Goal: Task Accomplishment & Management: Use online tool/utility

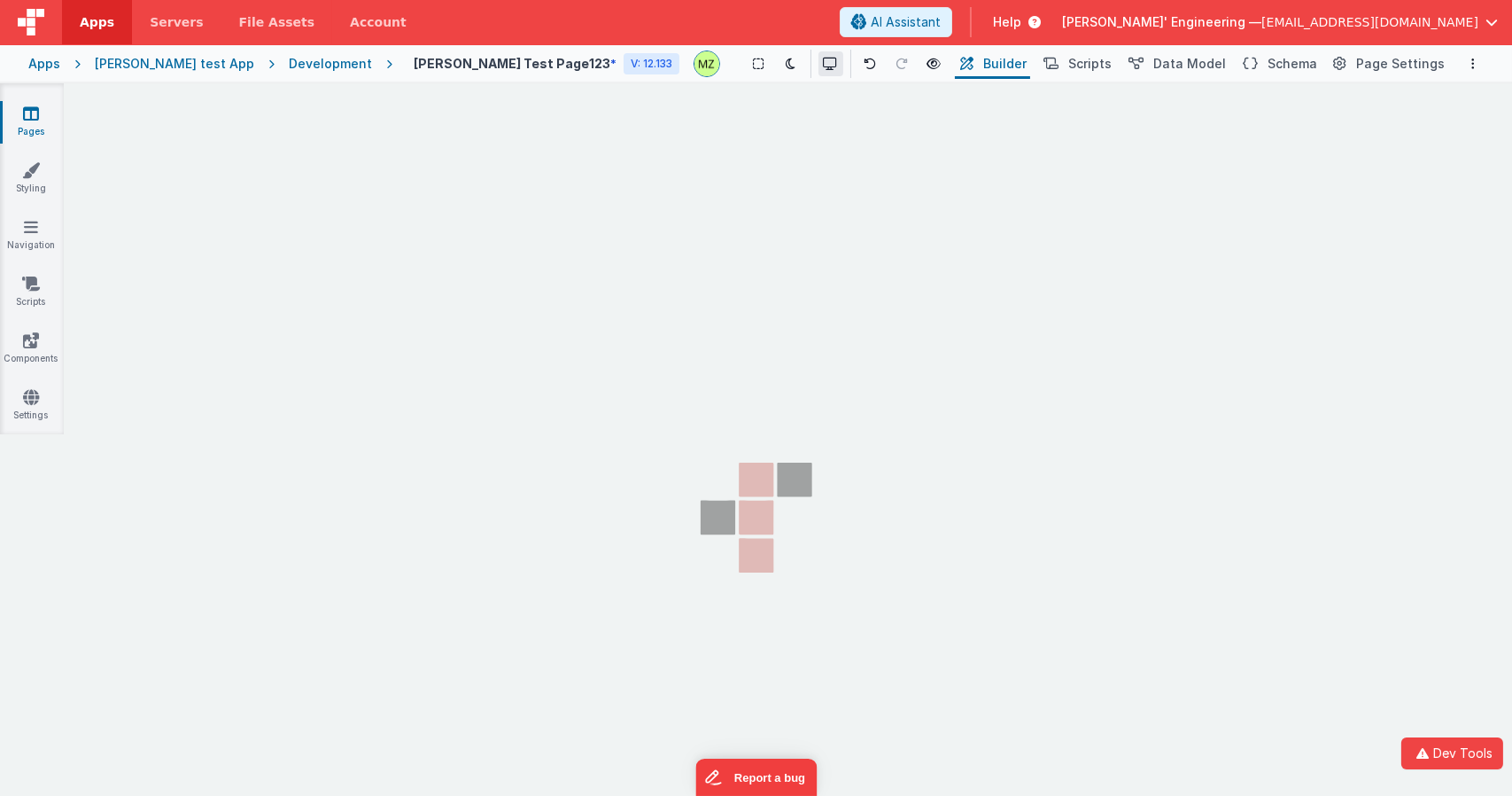
click at [818, 75] on button at bounding box center [831, 64] width 25 height 25
drag, startPoint x: 961, startPoint y: 298, endPoint x: 954, endPoint y: 291, distance: 9.9
click at [956, 295] on div at bounding box center [756, 398] width 1512 height 796
click at [719, 154] on section "Pages Styling Navigation Scripts Components Settings" at bounding box center [756, 457] width 1512 height 749
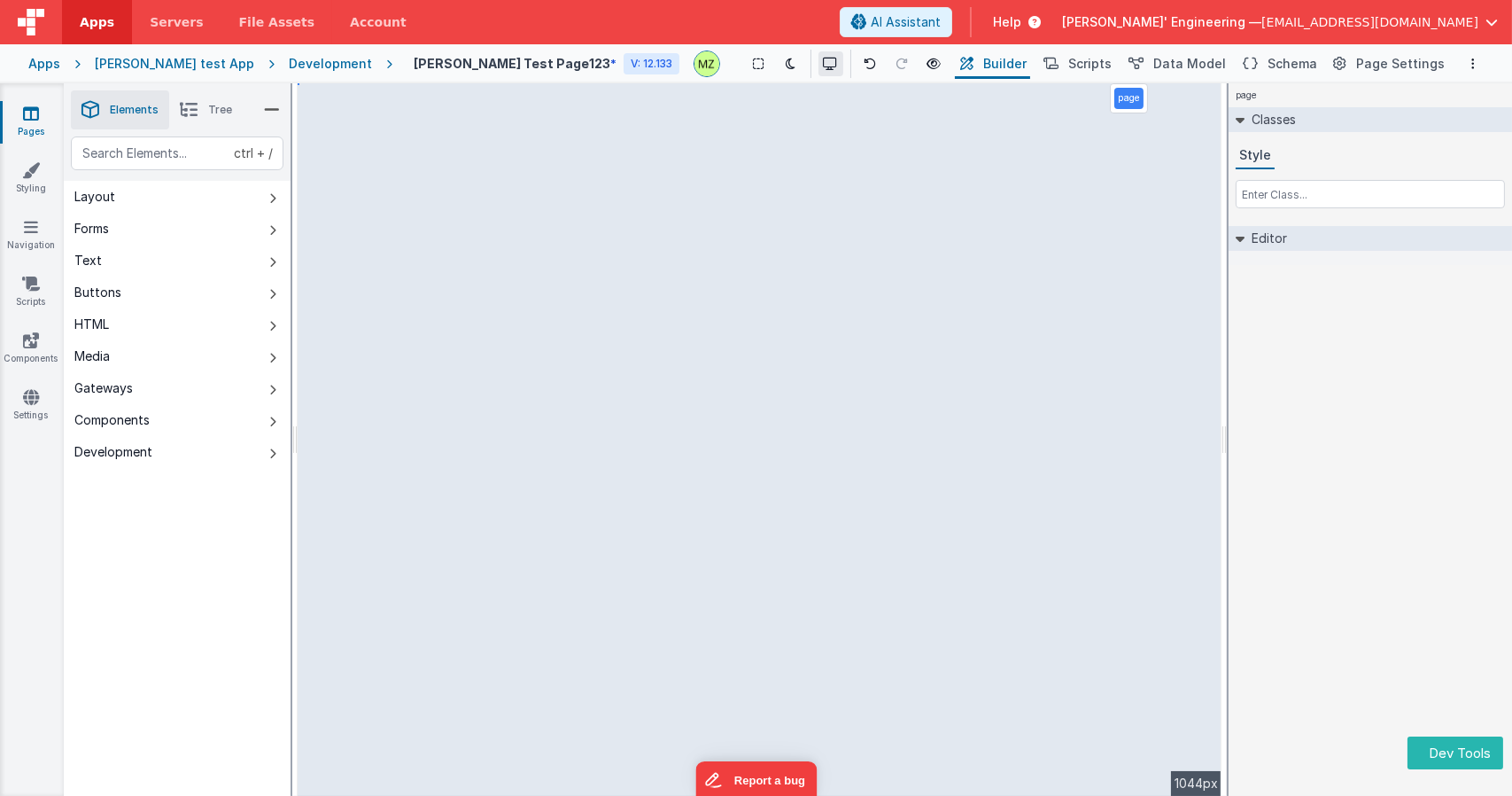
click at [824, 59] on icon at bounding box center [831, 63] width 15 height 13
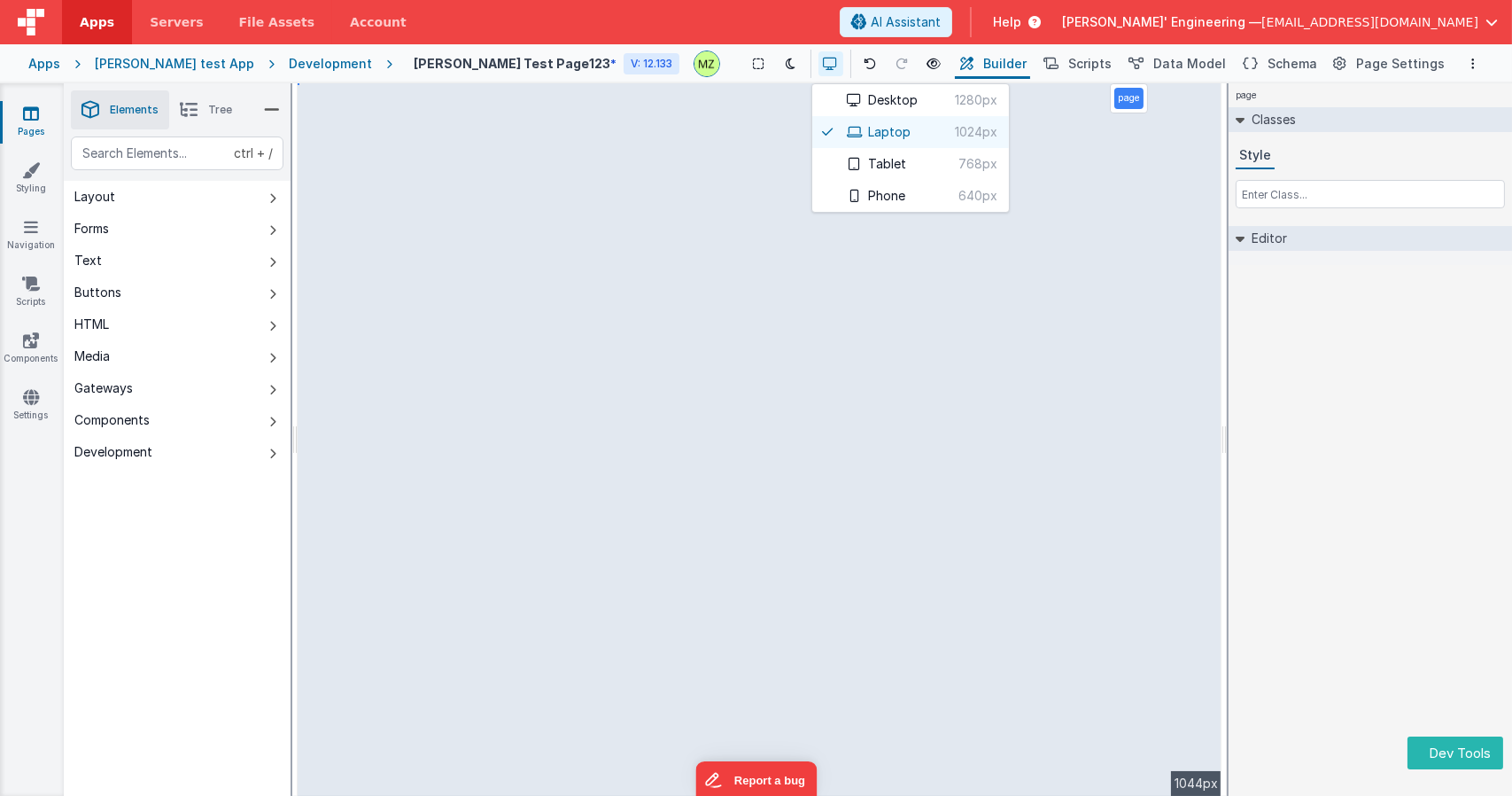
click at [775, 61] on div at bounding box center [756, 398] width 1512 height 796
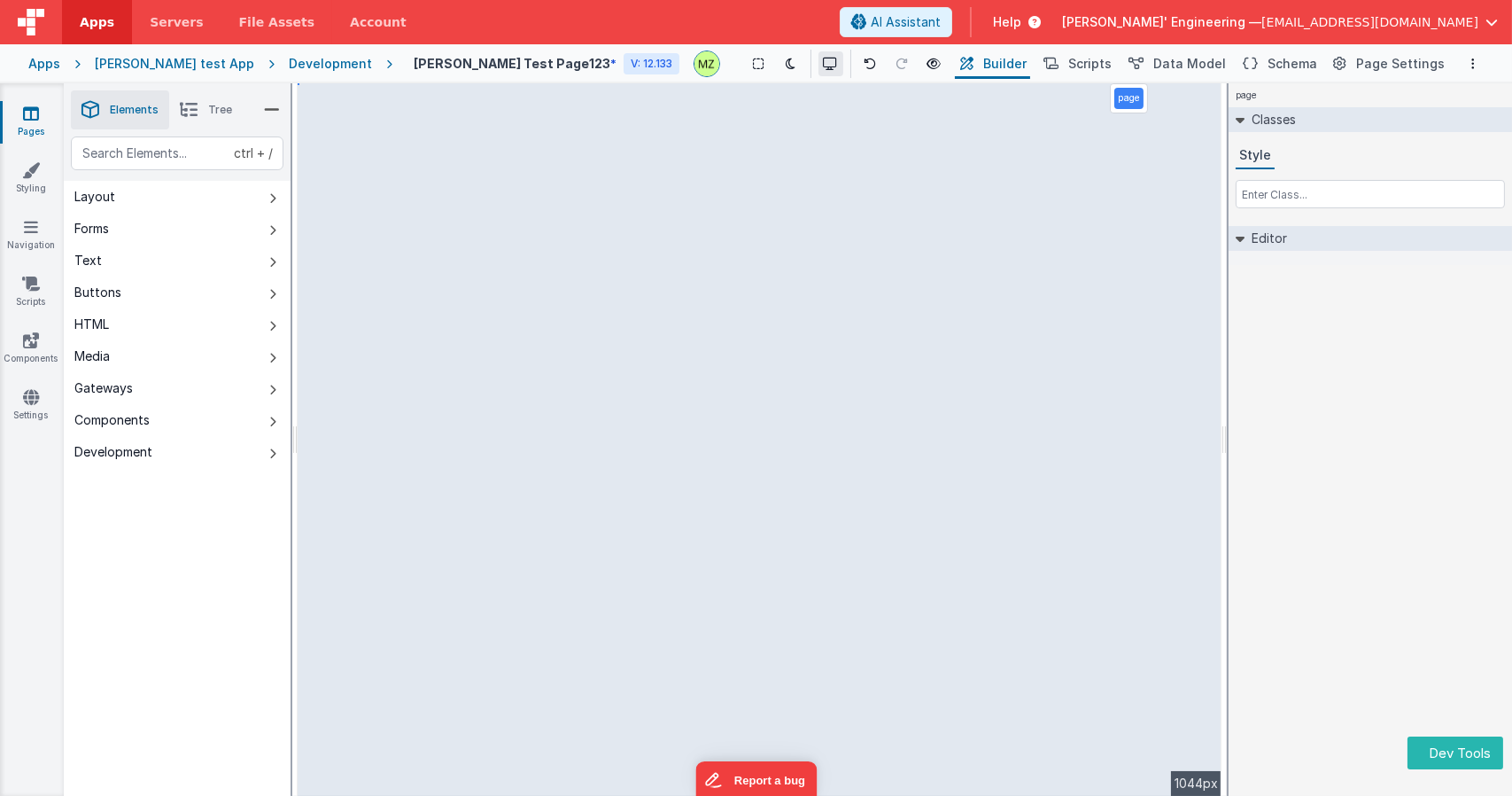
click at [824, 64] on icon at bounding box center [831, 63] width 15 height 13
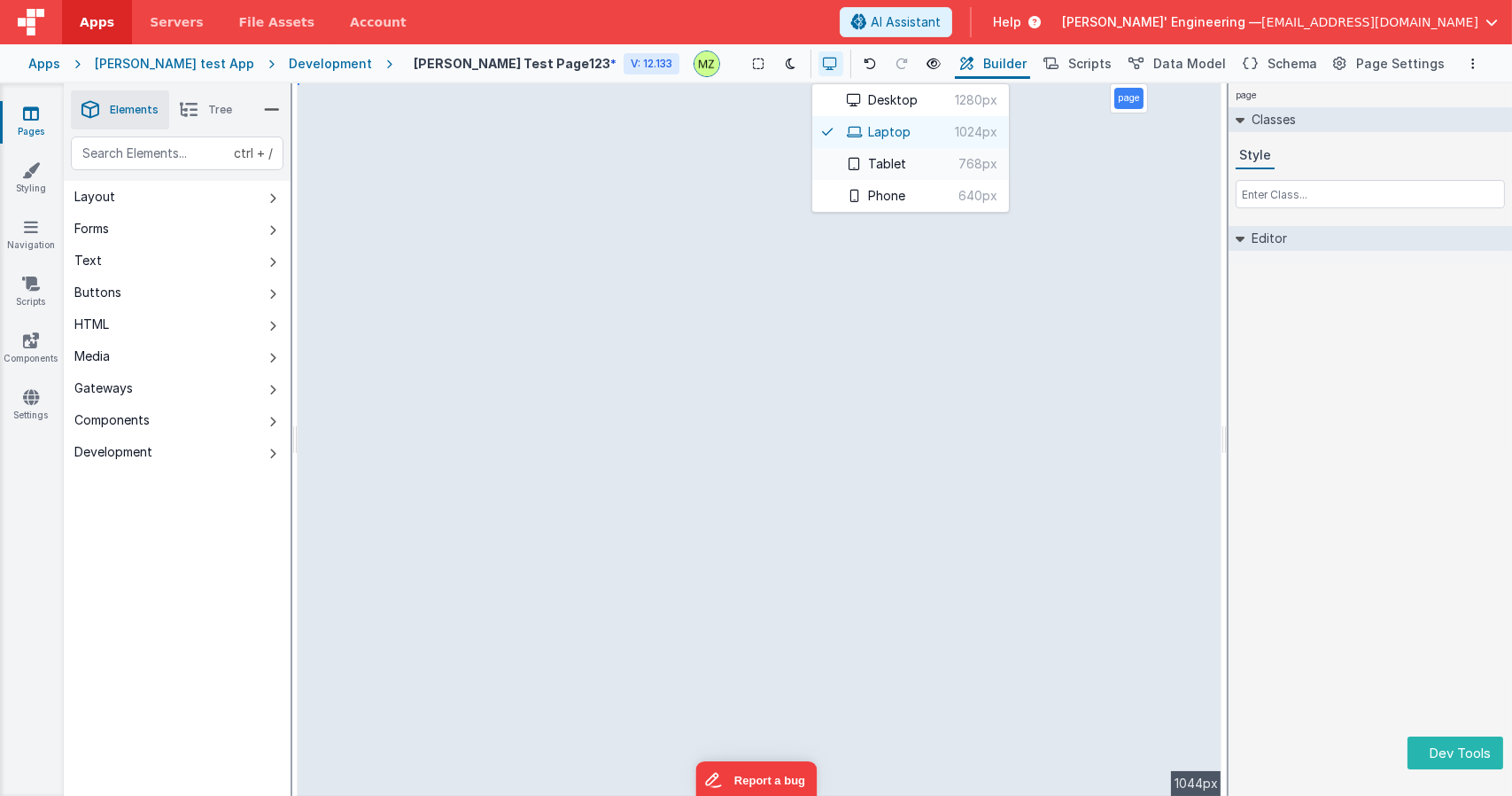
click at [825, 161] on button "Tablet 768px" at bounding box center [910, 164] width 197 height 32
click at [818, 158] on button "Tablet 768px" at bounding box center [910, 164] width 197 height 32
click at [822, 193] on button "Phone 640px" at bounding box center [910, 196] width 197 height 32
click at [820, 193] on button "Phone 640px" at bounding box center [910, 196] width 197 height 32
click at [821, 167] on button "Tablet 768px" at bounding box center [910, 164] width 197 height 32
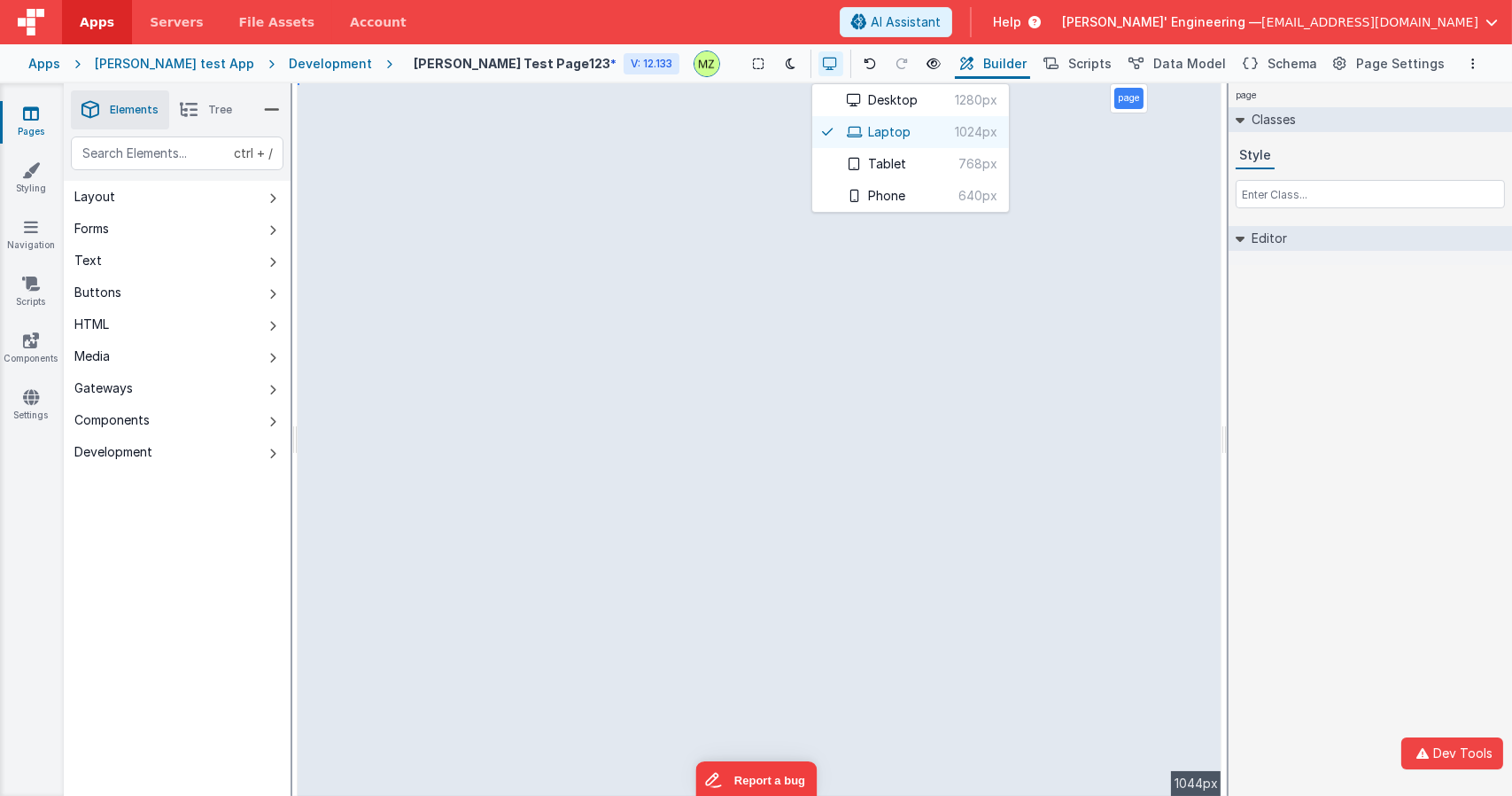
drag, startPoint x: 821, startPoint y: 167, endPoint x: 612, endPoint y: 1, distance: 266.9
click at [820, 165] on button "Tablet 768px" at bounding box center [910, 164] width 197 height 32
drag, startPoint x: 1339, startPoint y: 374, endPoint x: 932, endPoint y: 95, distance: 493.4
click at [1329, 367] on div at bounding box center [756, 398] width 1512 height 796
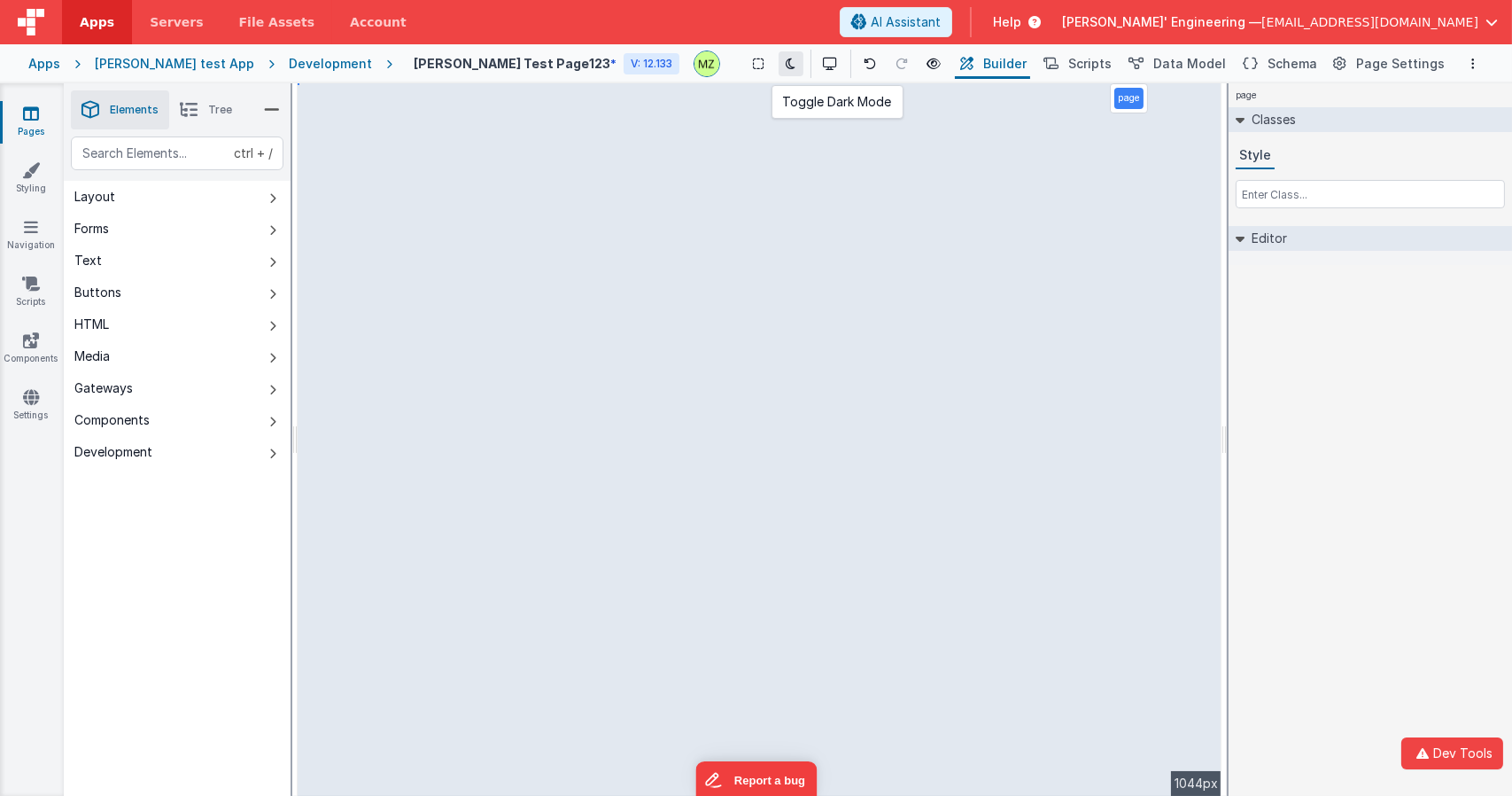
click at [778, 69] on button at bounding box center [791, 64] width 25 height 25
click at [785, 64] on icon at bounding box center [790, 63] width 10 height 13
click at [754, 64] on icon at bounding box center [759, 63] width 11 height 13
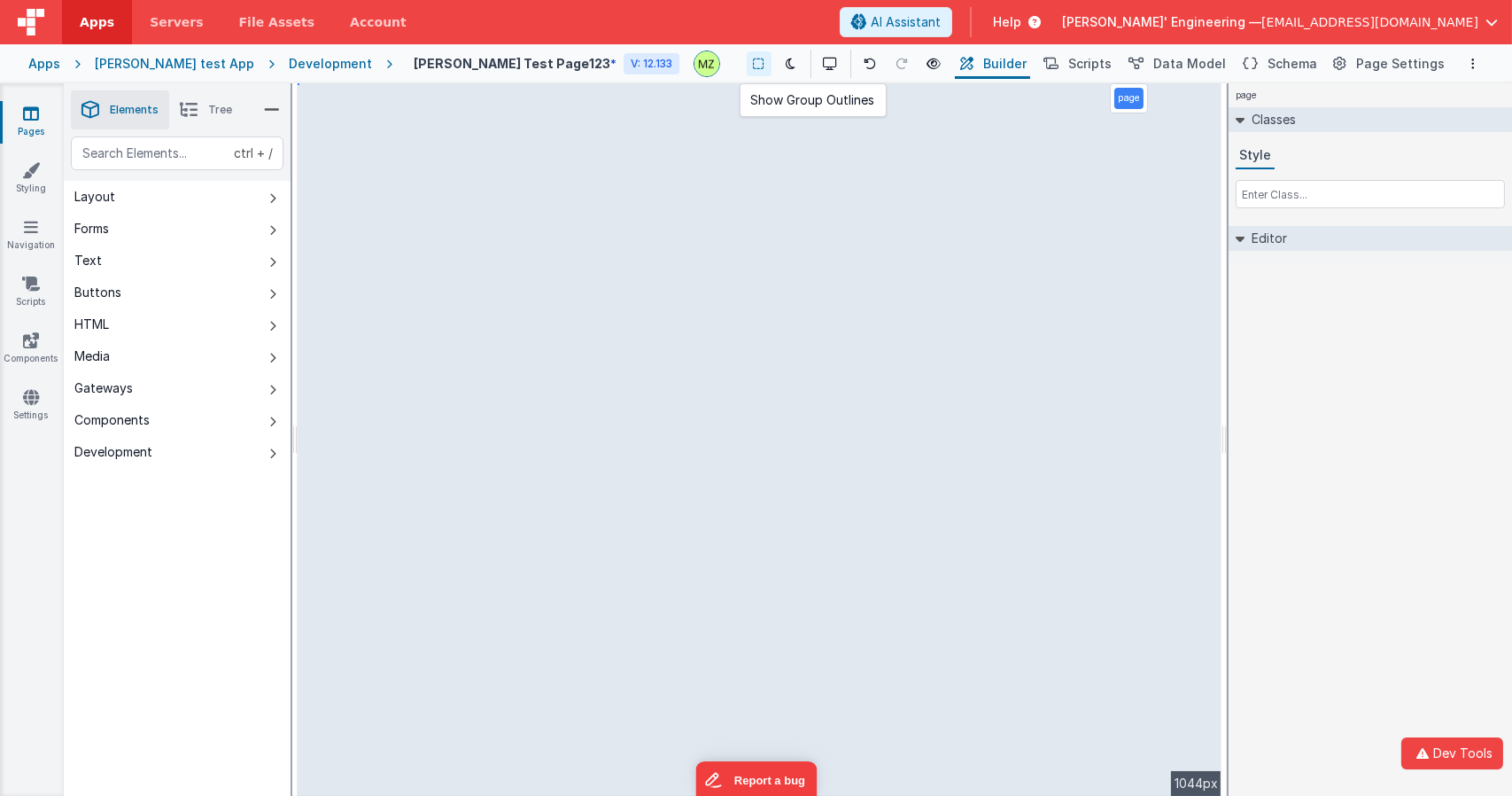
click at [754, 64] on icon at bounding box center [759, 63] width 11 height 13
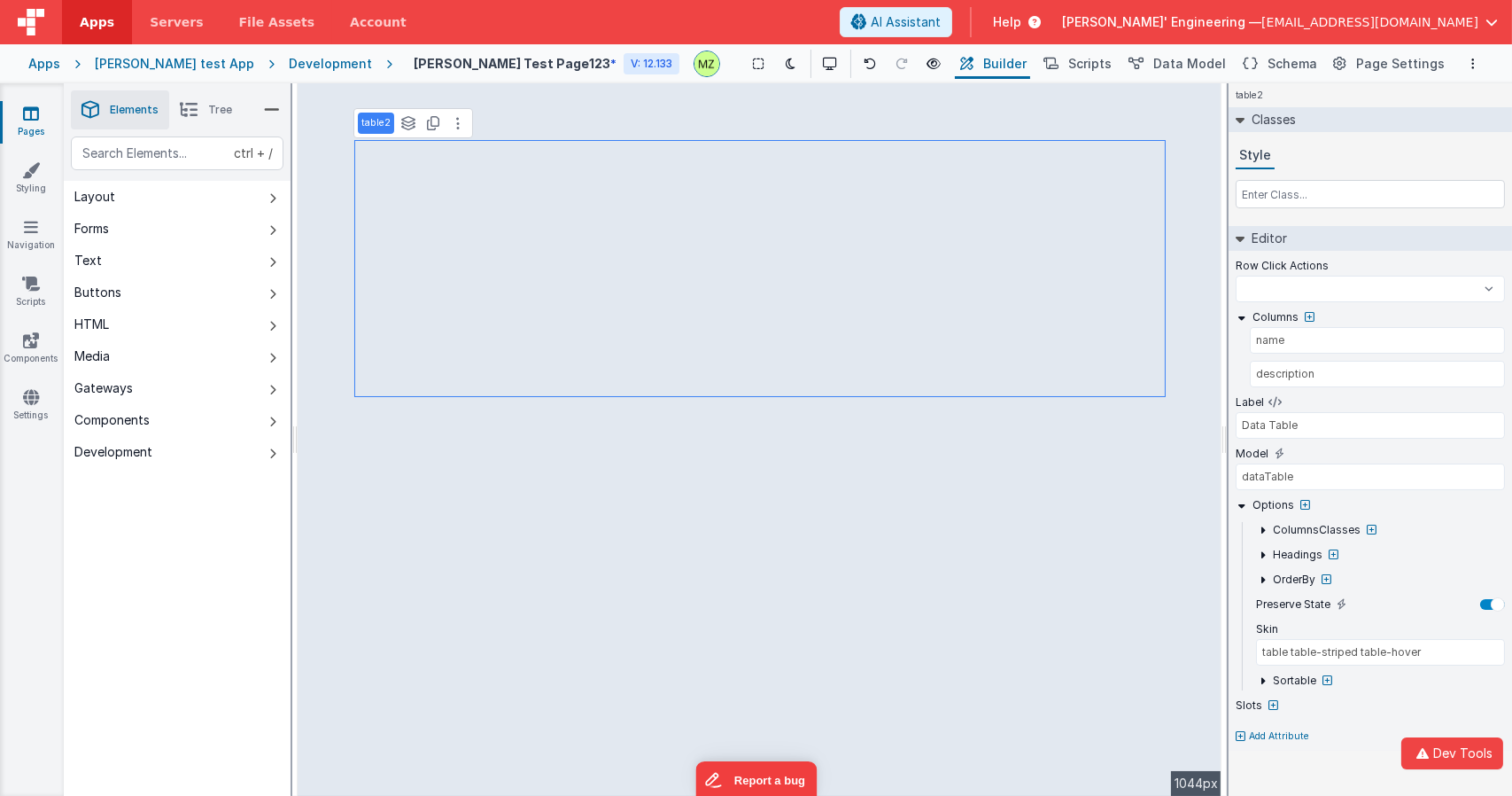
select select
type input "Push Me"
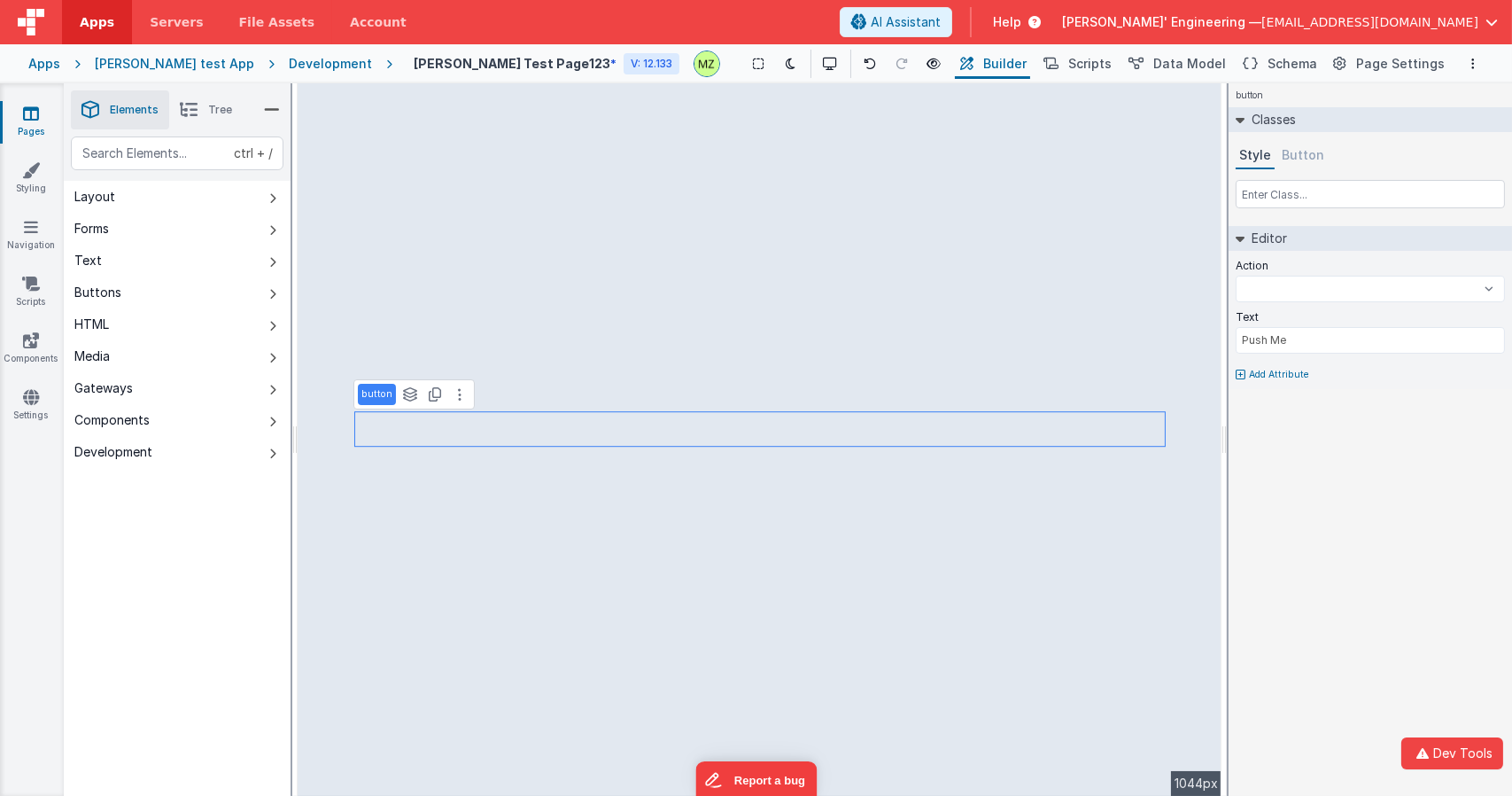
select select
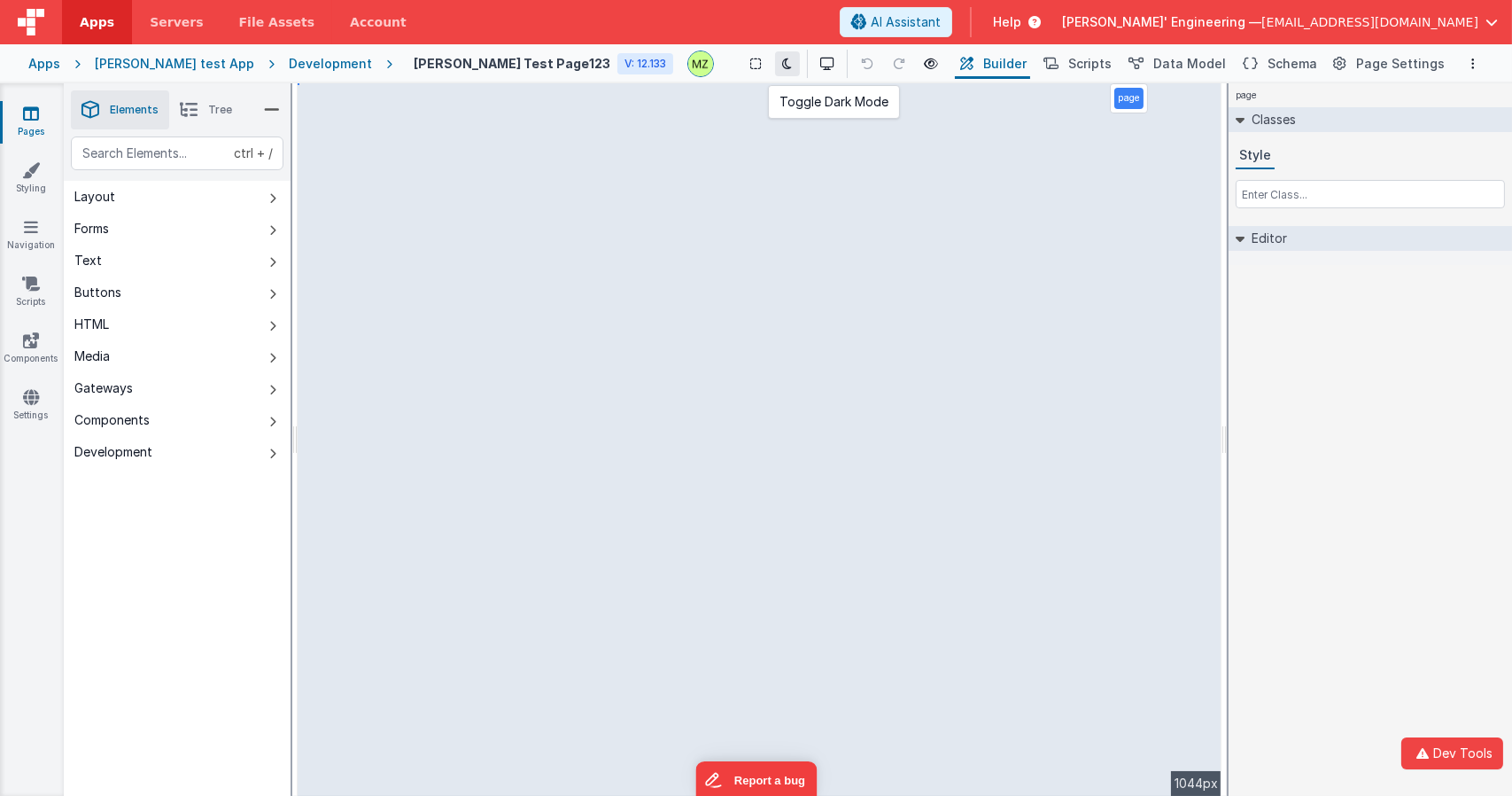
click at [783, 68] on icon at bounding box center [788, 63] width 10 height 13
click at [783, 67] on icon at bounding box center [788, 63] width 10 height 13
click at [824, 69] on icon at bounding box center [831, 63] width 15 height 13
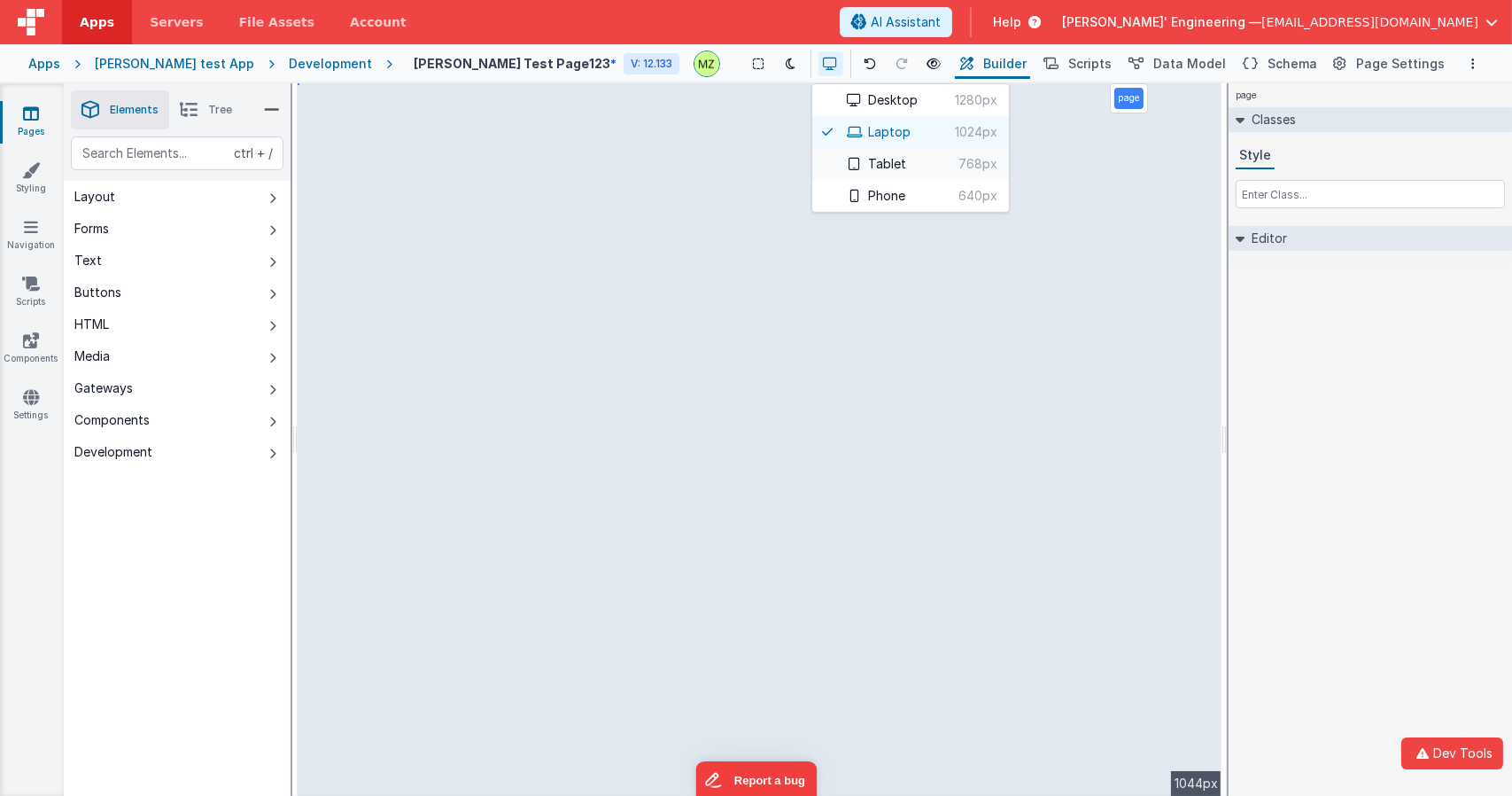
click at [847, 163] on icon at bounding box center [854, 164] width 15 height 13
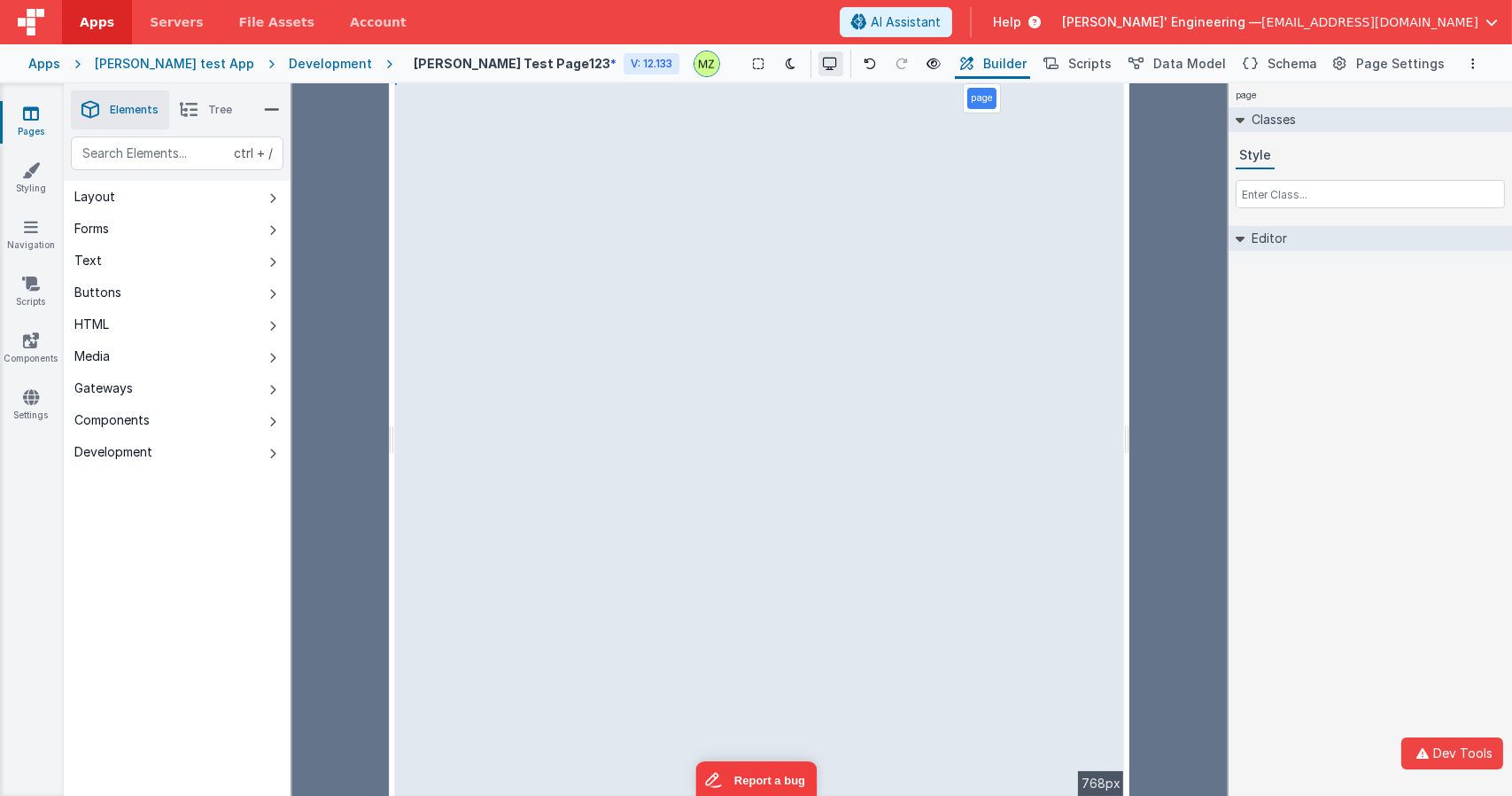
click at [818, 58] on button at bounding box center [831, 64] width 25 height 25
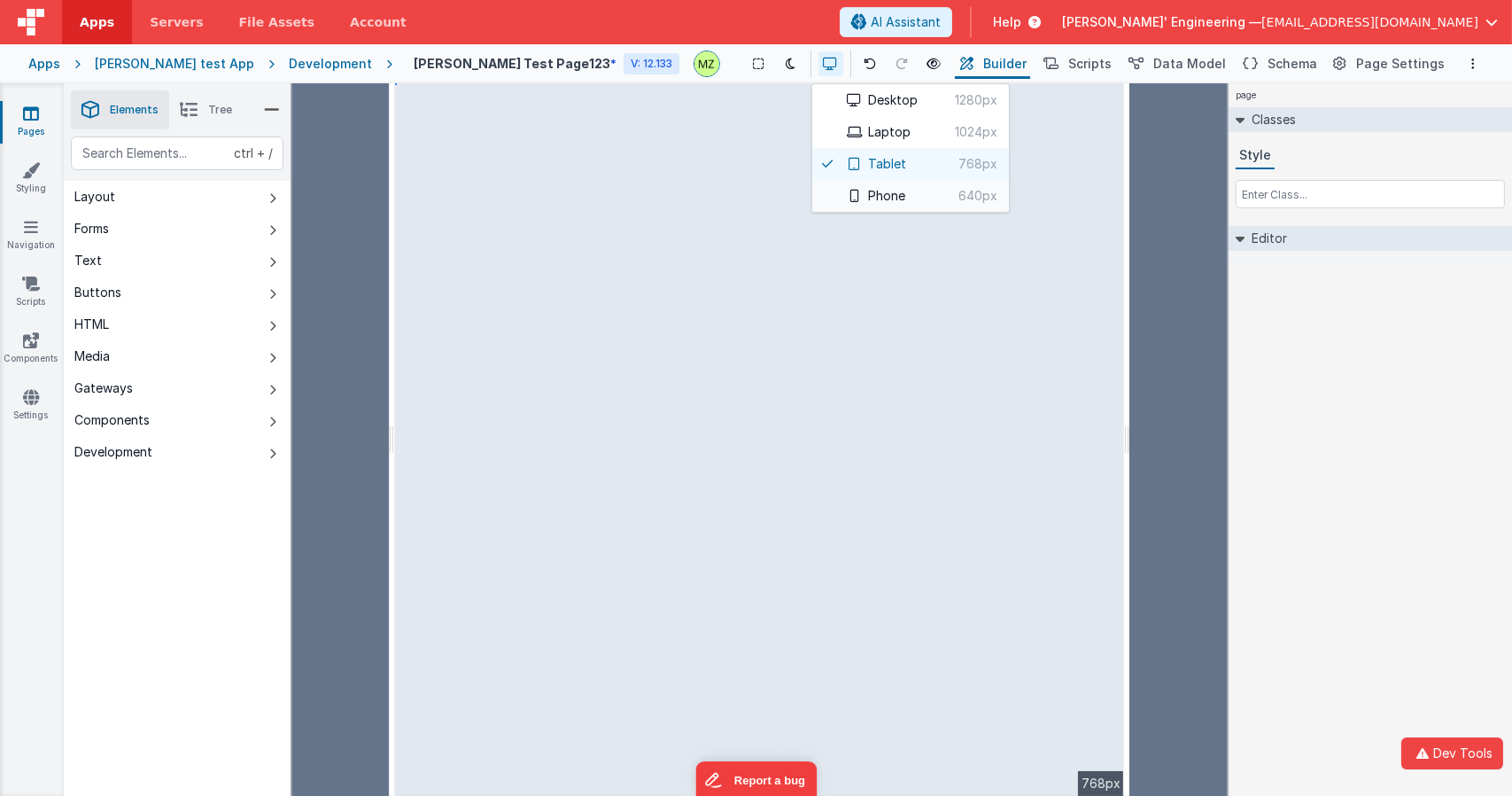
click at [816, 189] on button "Phone 640px" at bounding box center [910, 196] width 197 height 32
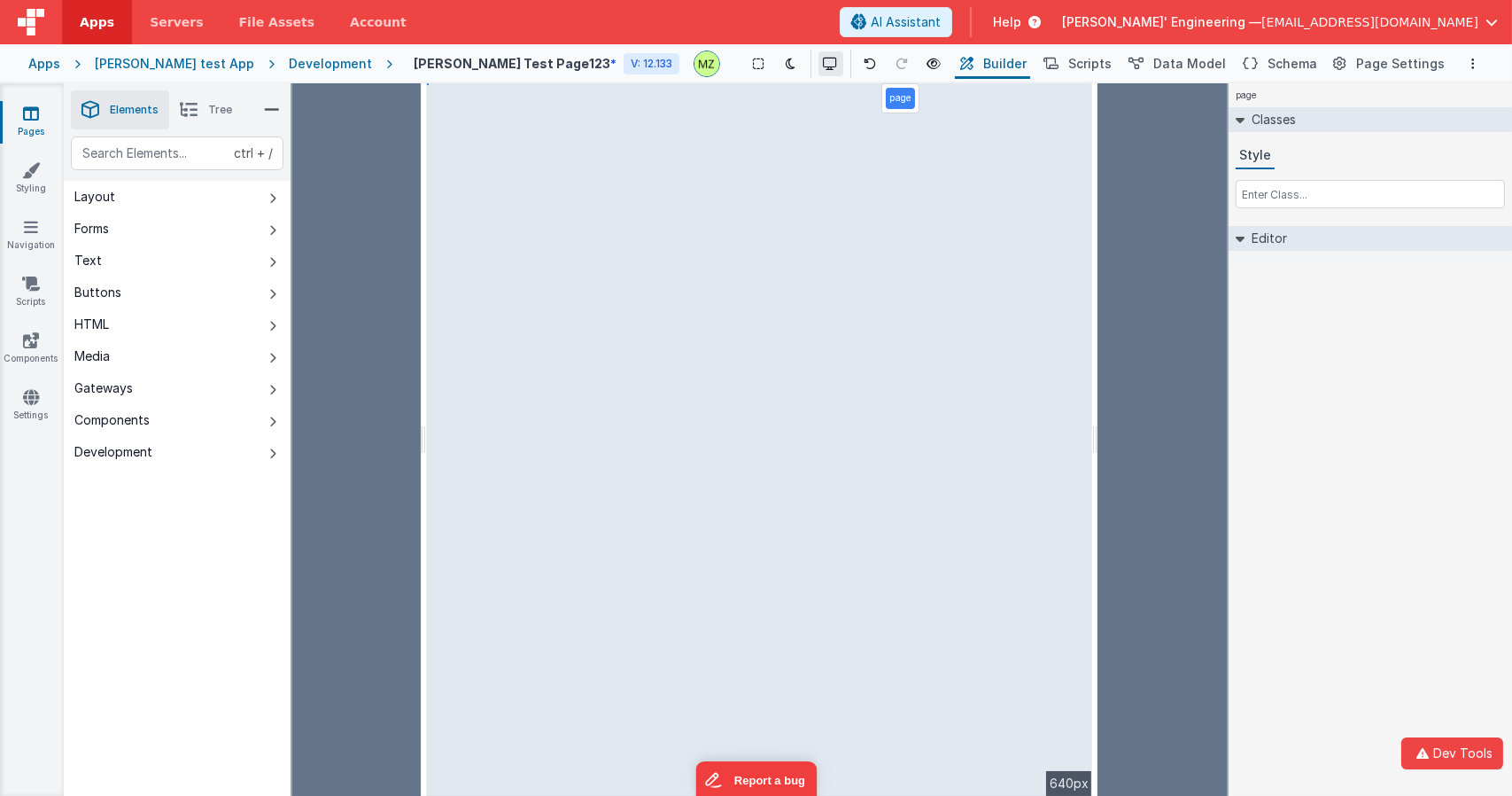
click at [824, 63] on icon at bounding box center [831, 63] width 15 height 13
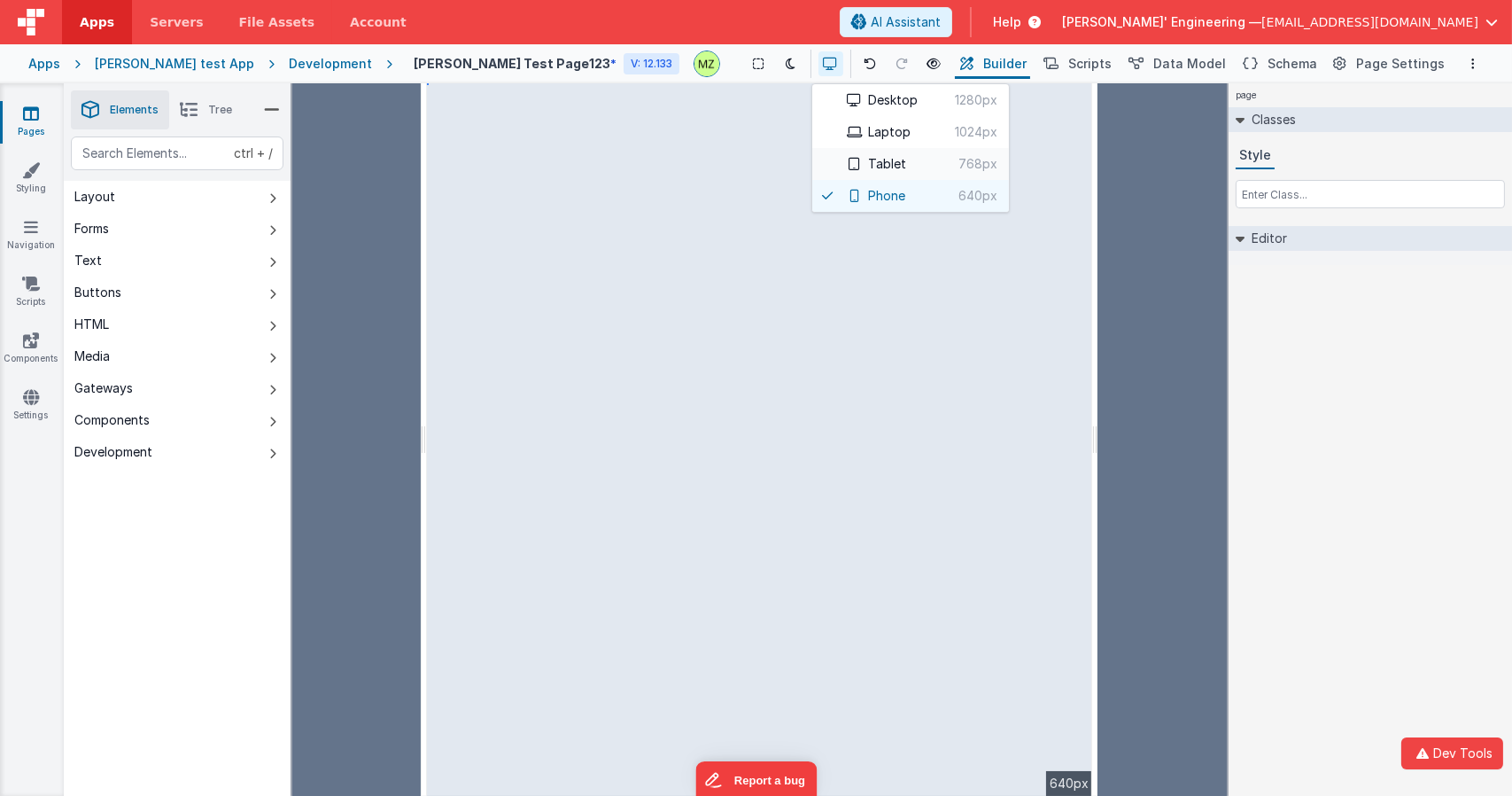
click at [847, 163] on icon at bounding box center [854, 164] width 15 height 13
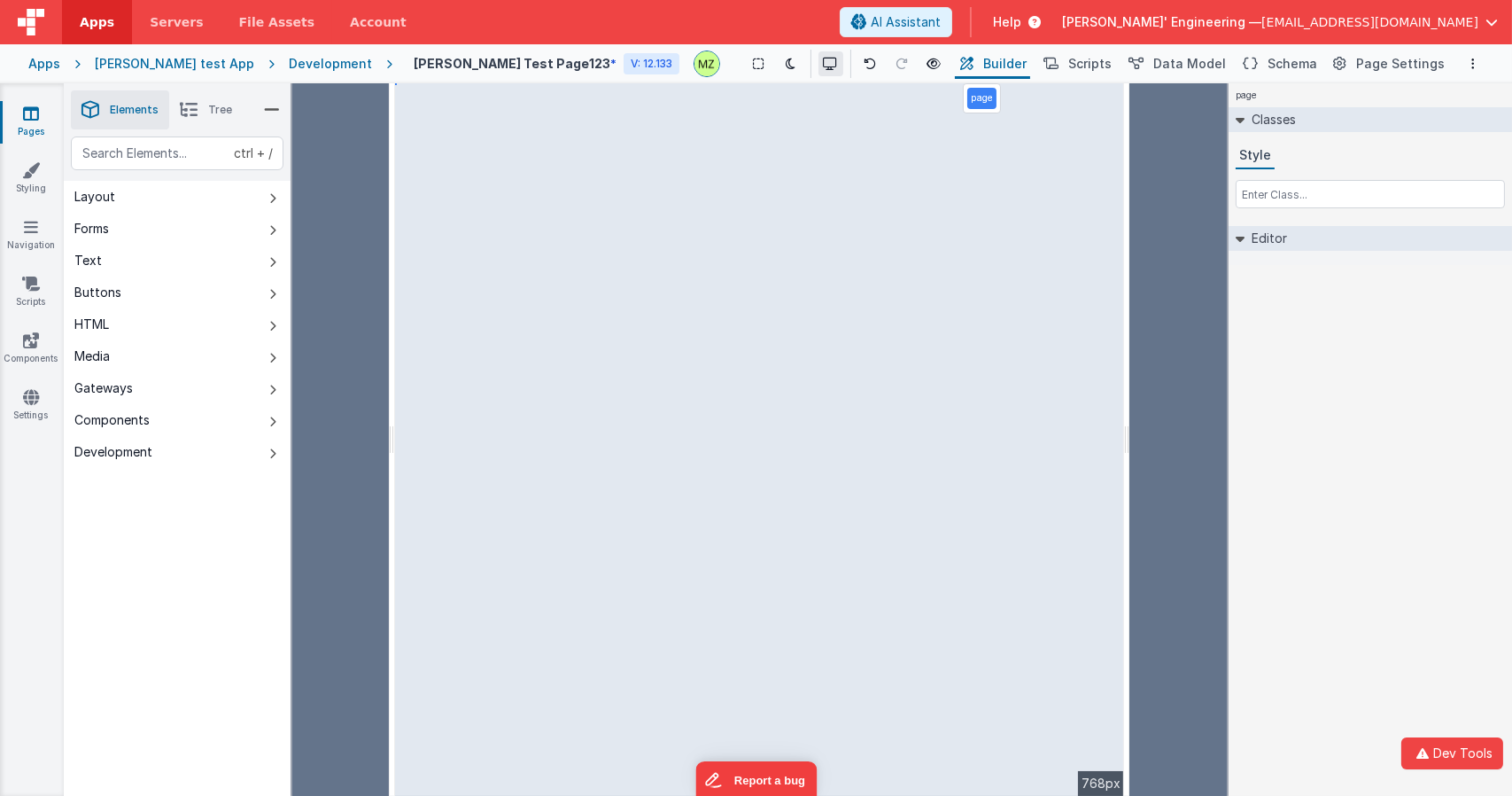
click at [824, 66] on icon at bounding box center [831, 63] width 15 height 13
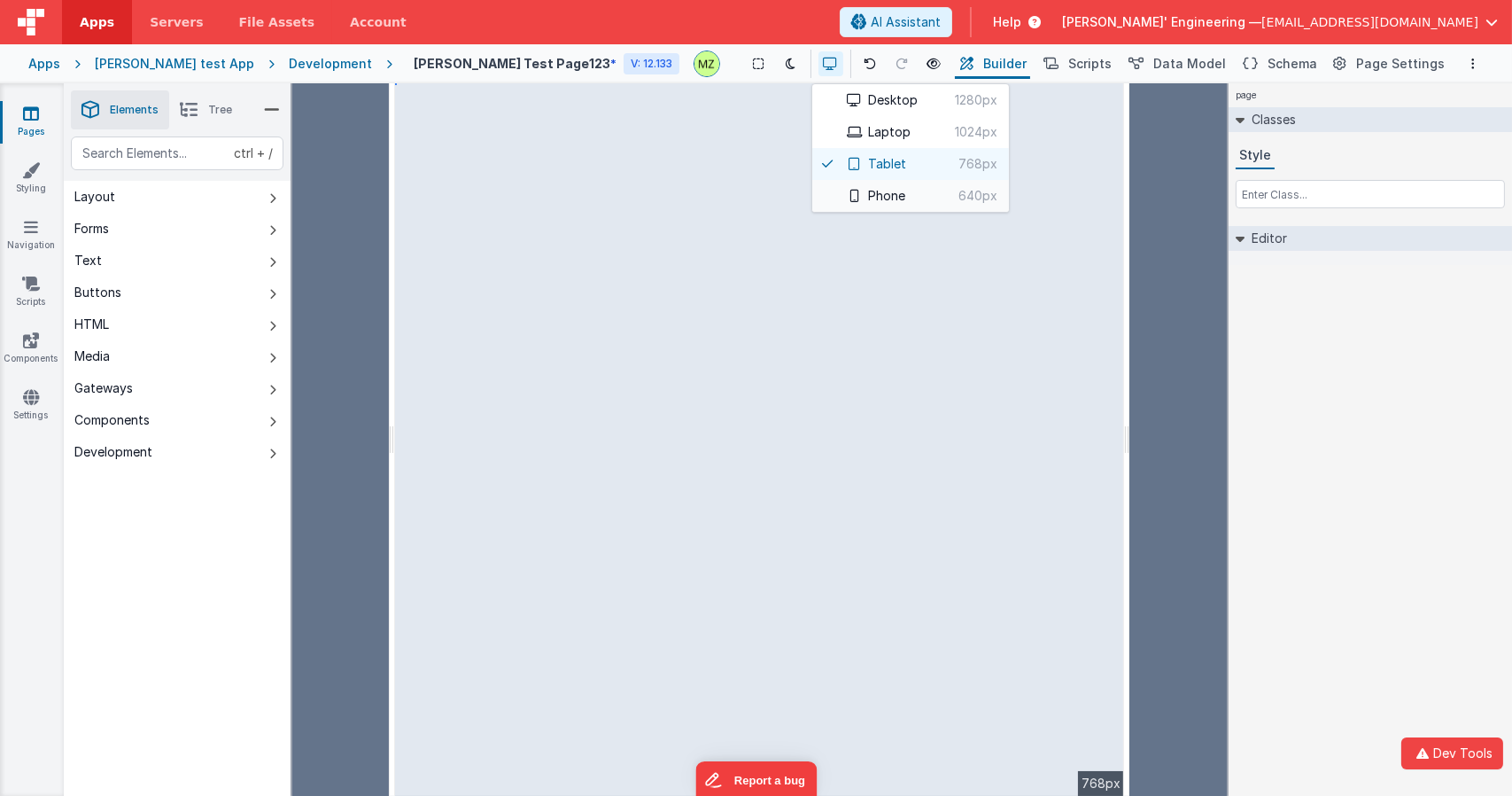
click at [823, 194] on button "Phone 640px" at bounding box center [910, 196] width 197 height 32
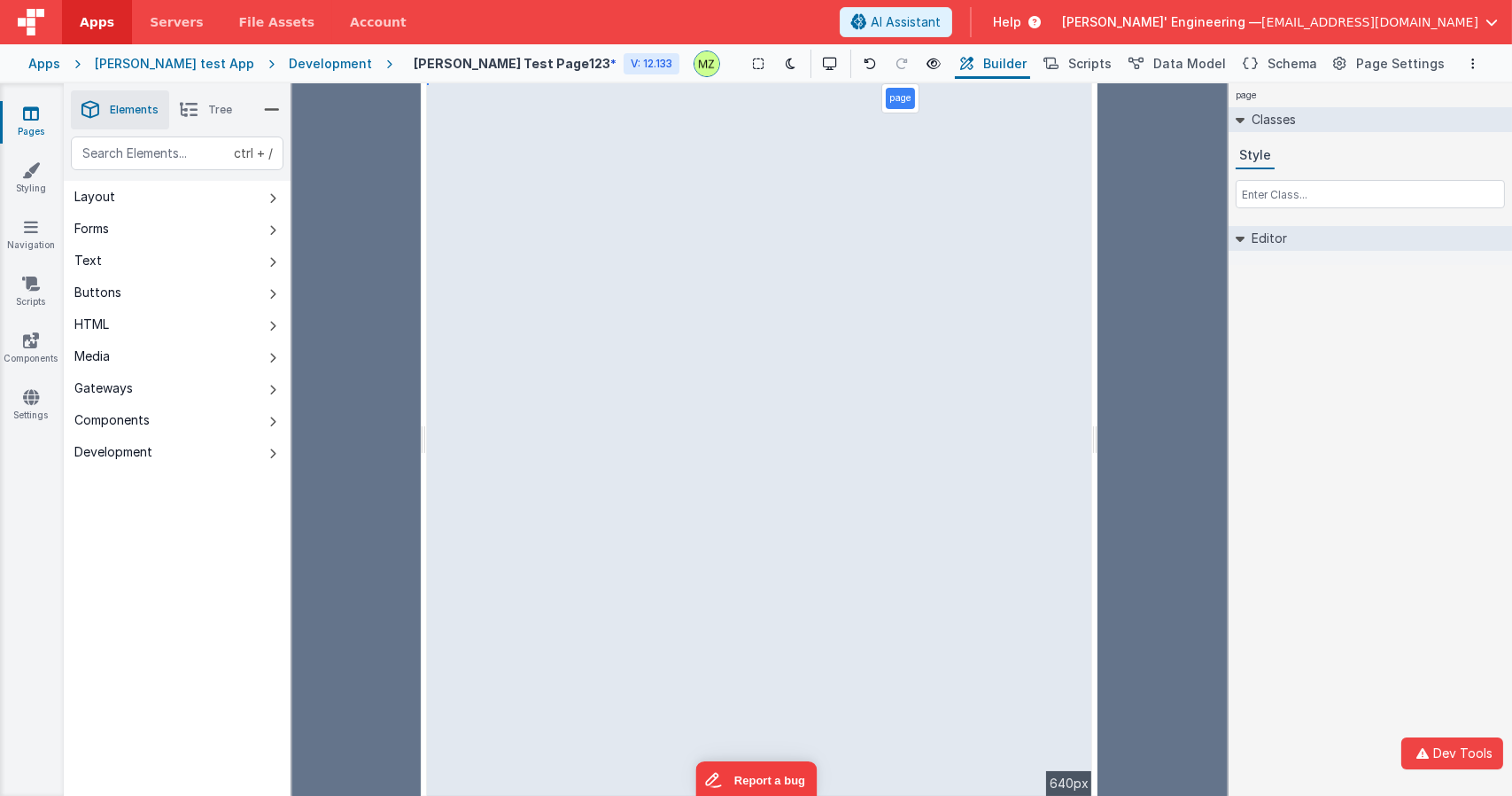
click at [1314, 417] on div "page Classes Style Editor DEV: Focus DEV: builderToggleConditionalCSS DEV: Remo…" at bounding box center [1370, 440] width 284 height 713
click at [824, 60] on icon at bounding box center [831, 63] width 15 height 13
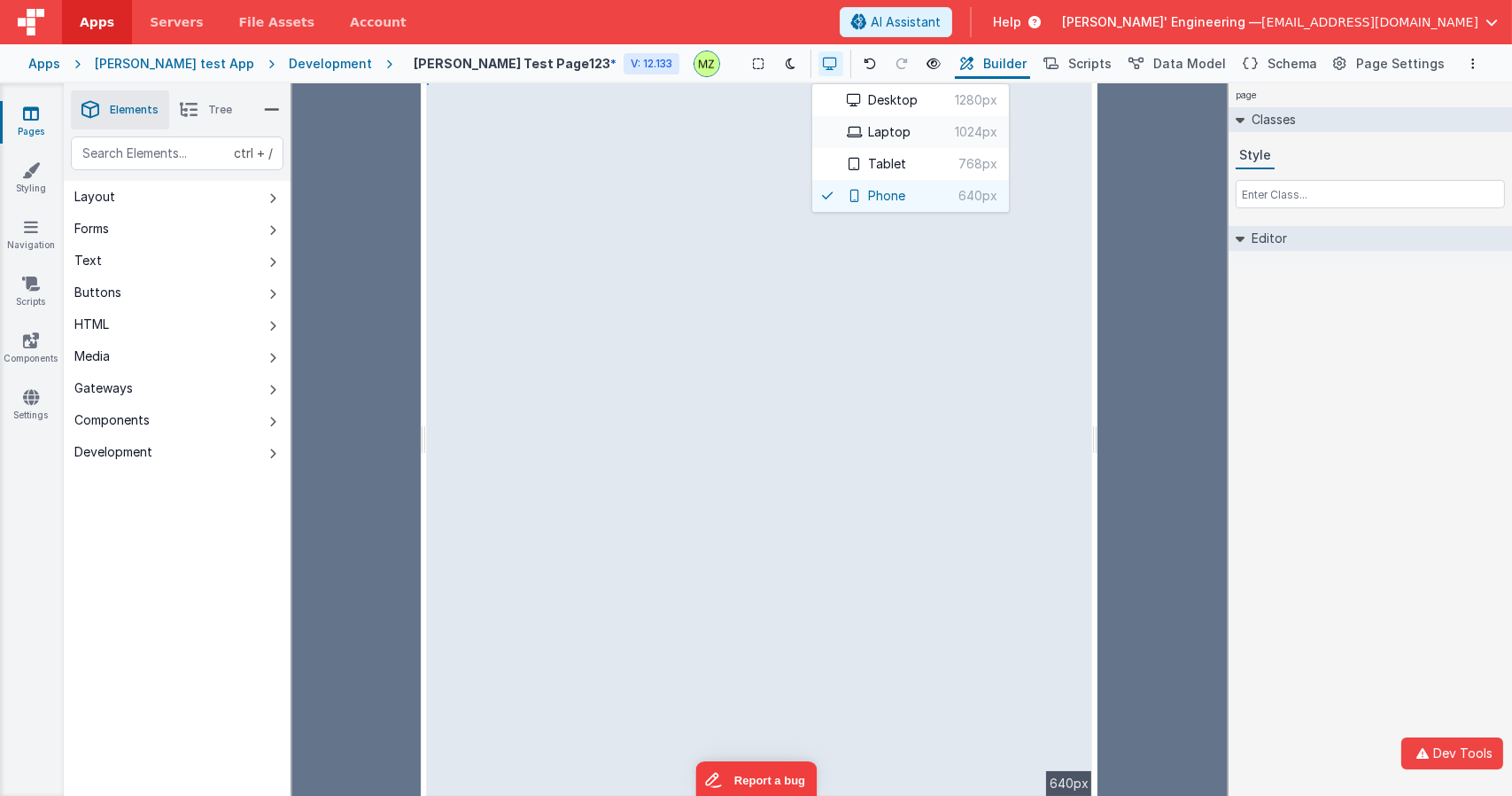
click at [819, 132] on button "Laptop 1024px" at bounding box center [910, 132] width 197 height 32
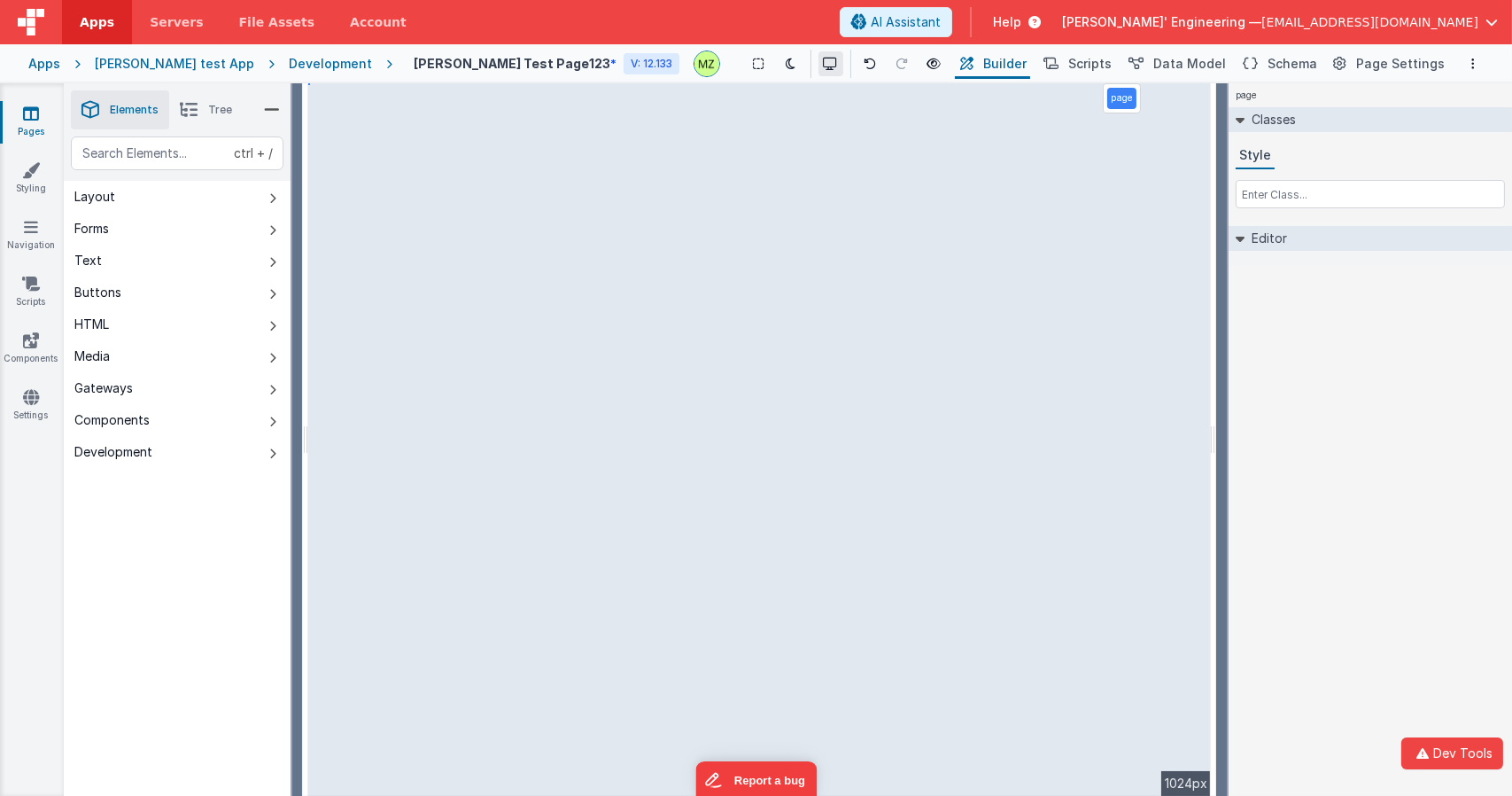
click at [818, 65] on button at bounding box center [831, 64] width 25 height 25
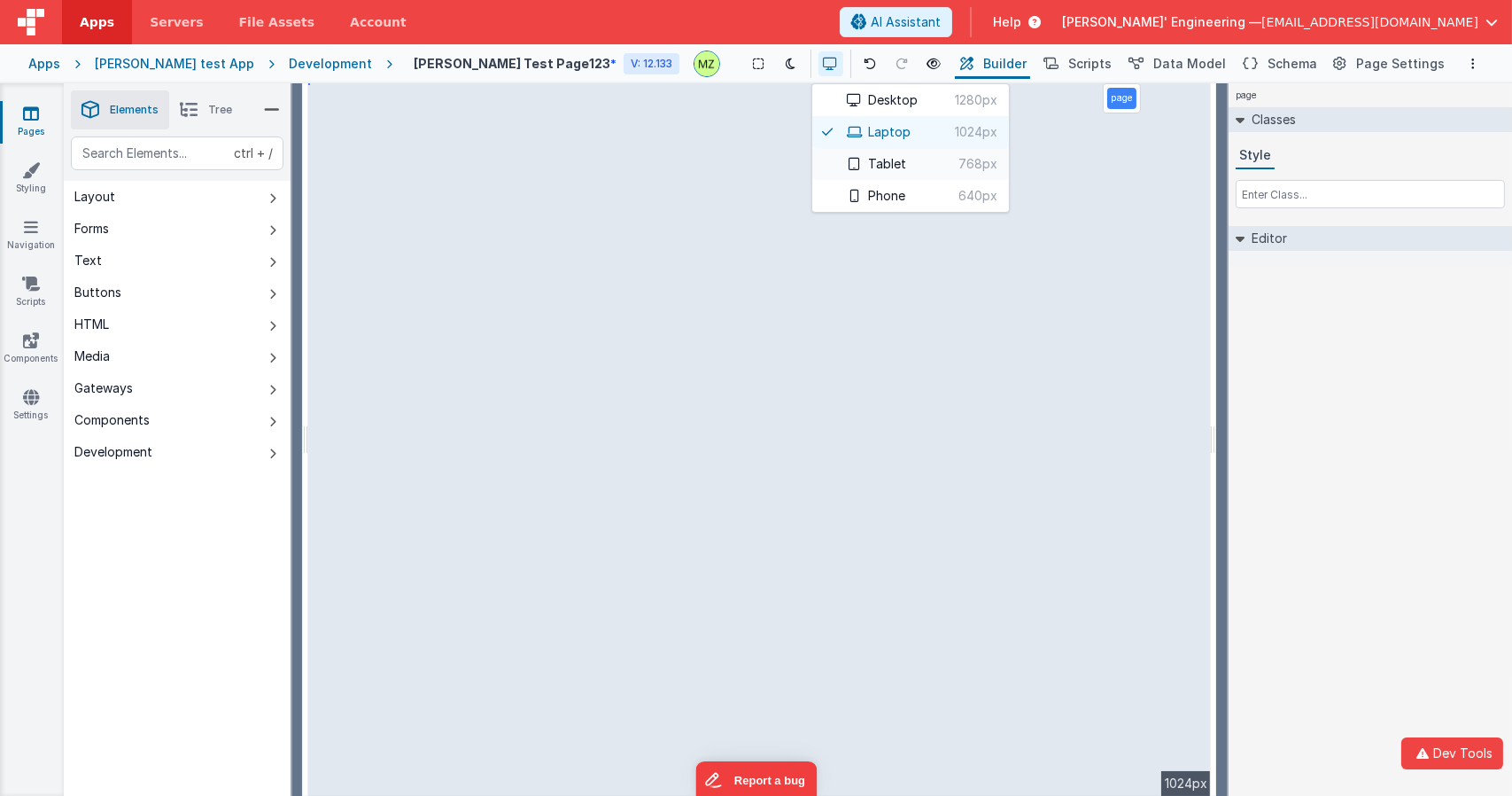
click at [843, 165] on button "Tablet 768px" at bounding box center [910, 164] width 197 height 32
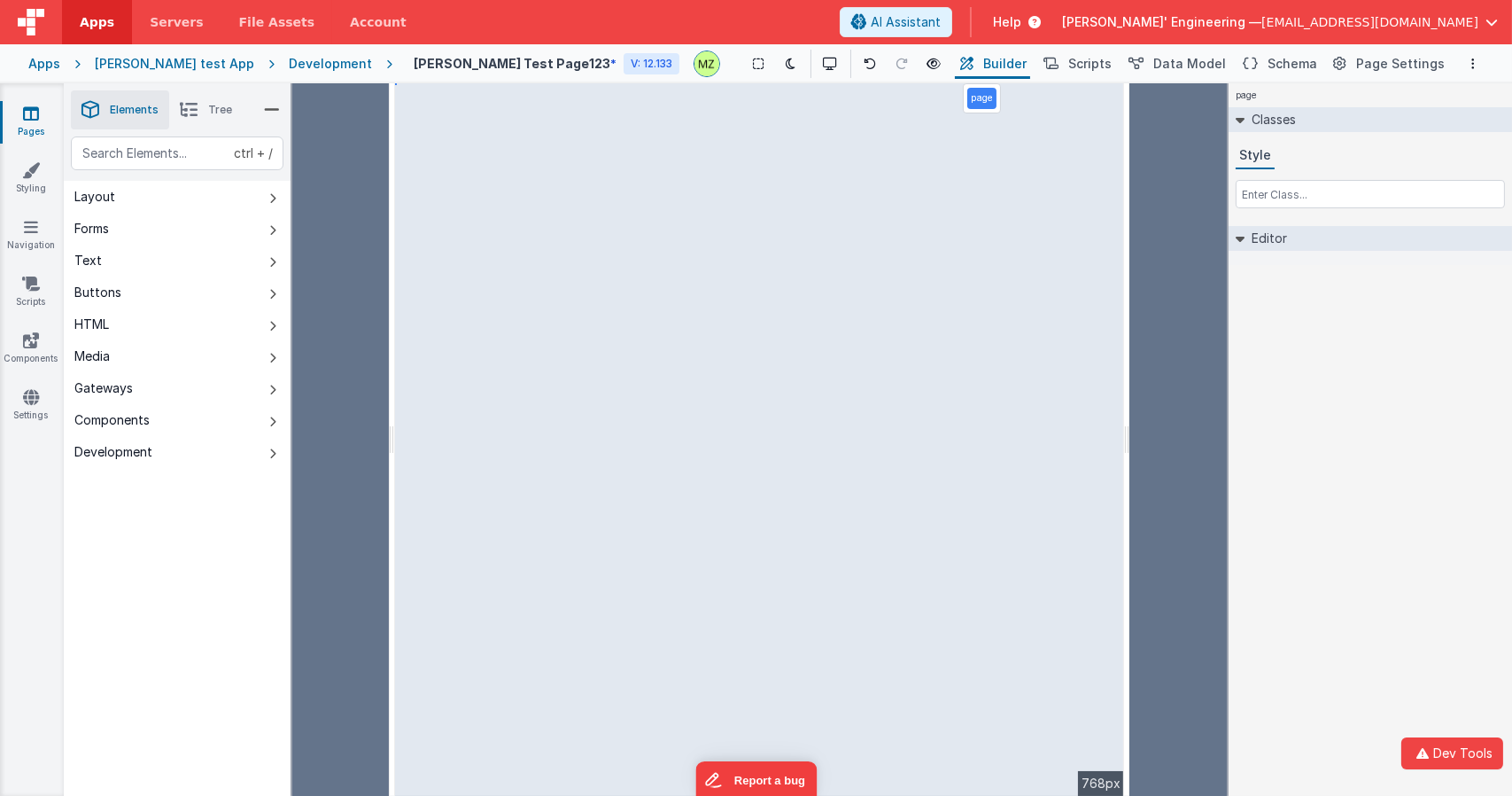
click at [1391, 422] on div "page Classes Style Editor DEV: Focus DEV: builderToggleConditionalCSS DEV: Remo…" at bounding box center [1370, 440] width 284 height 713
click at [824, 65] on icon at bounding box center [831, 63] width 15 height 13
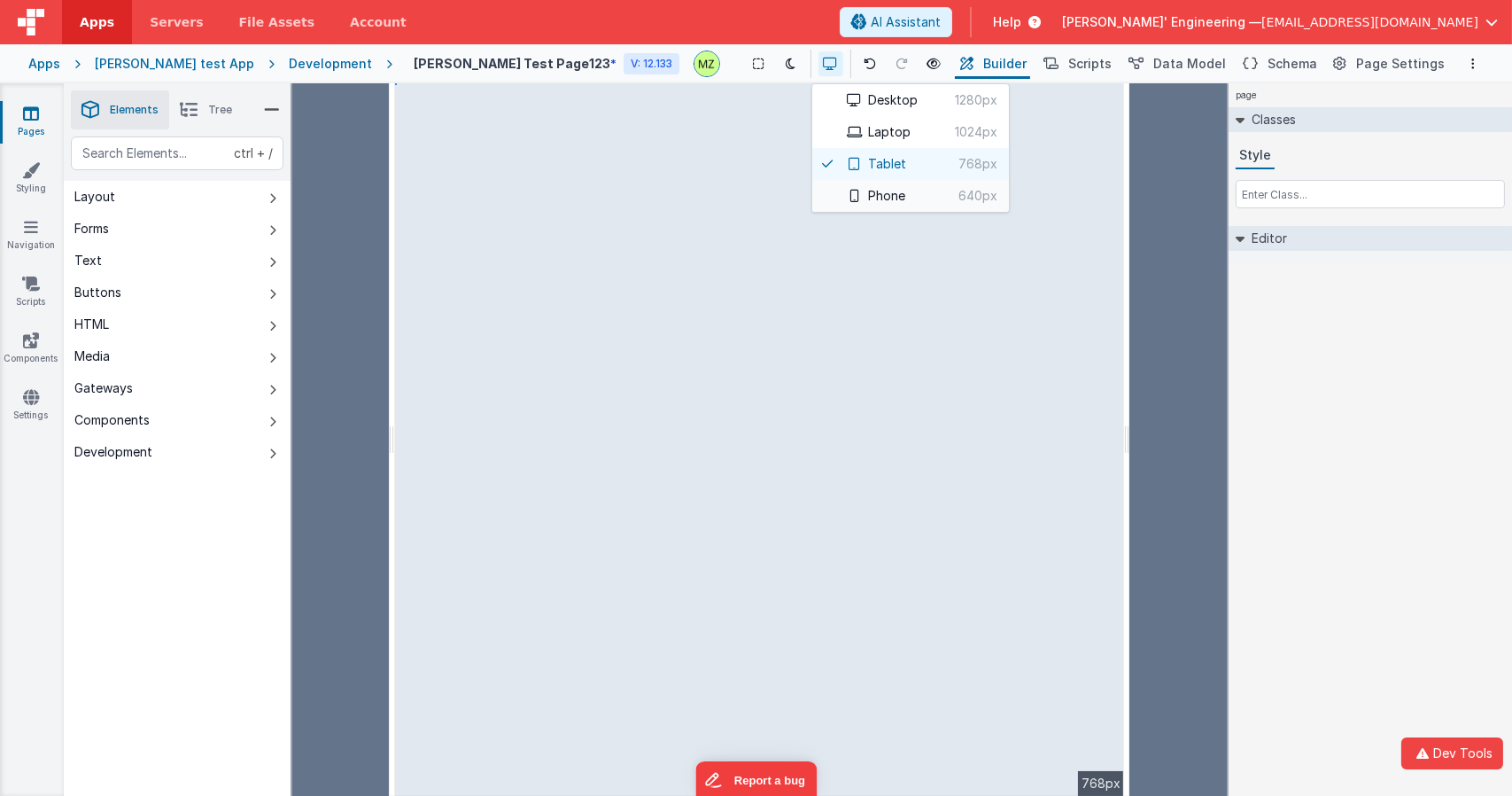
click at [817, 187] on button "Phone 640px" at bounding box center [910, 196] width 197 height 32
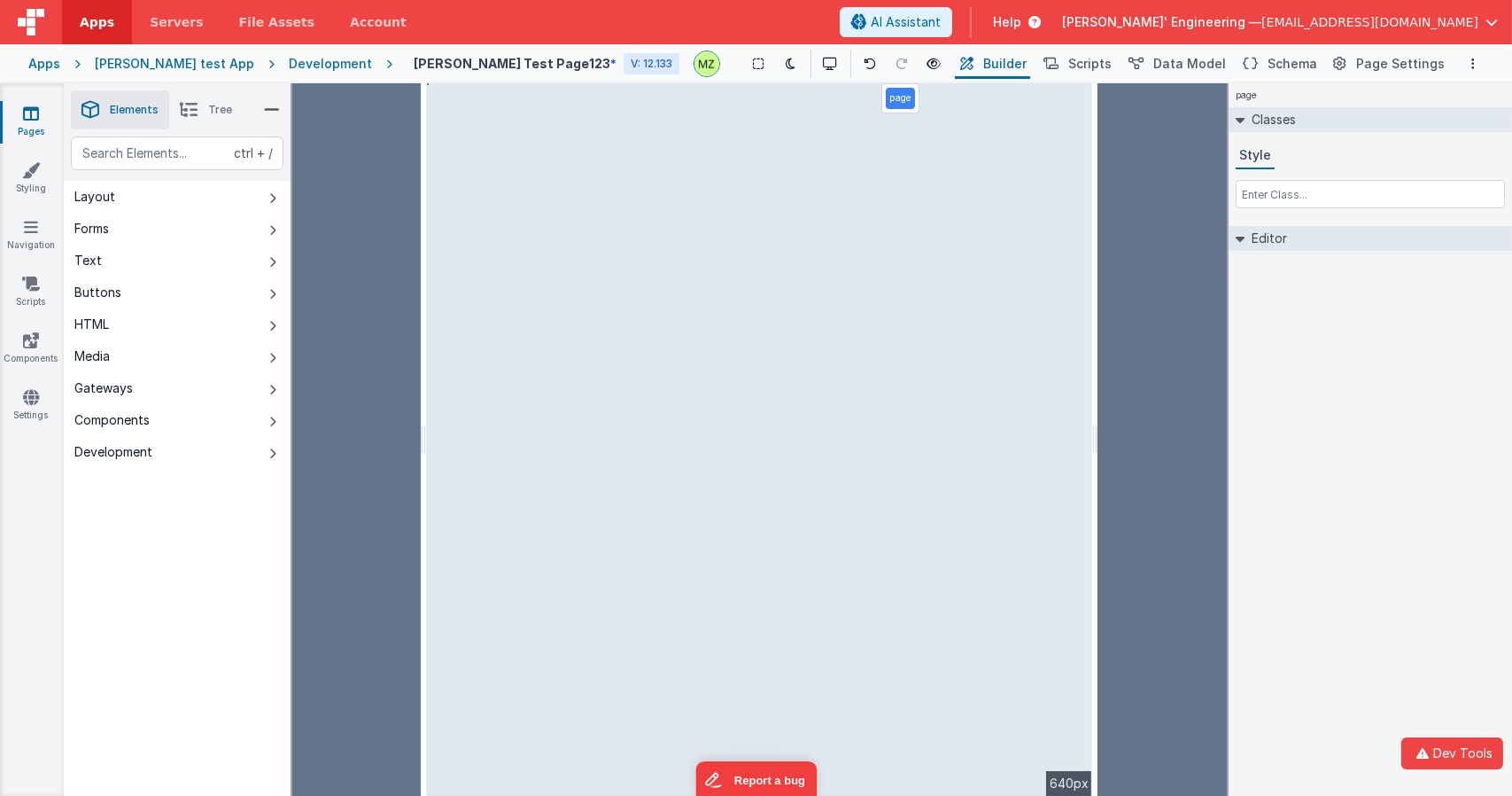
click at [1379, 382] on div "page Classes Style Editor DEV: Focus DEV: builderToggleConditionalCSS DEV: Remo…" at bounding box center [1370, 440] width 284 height 713
select select
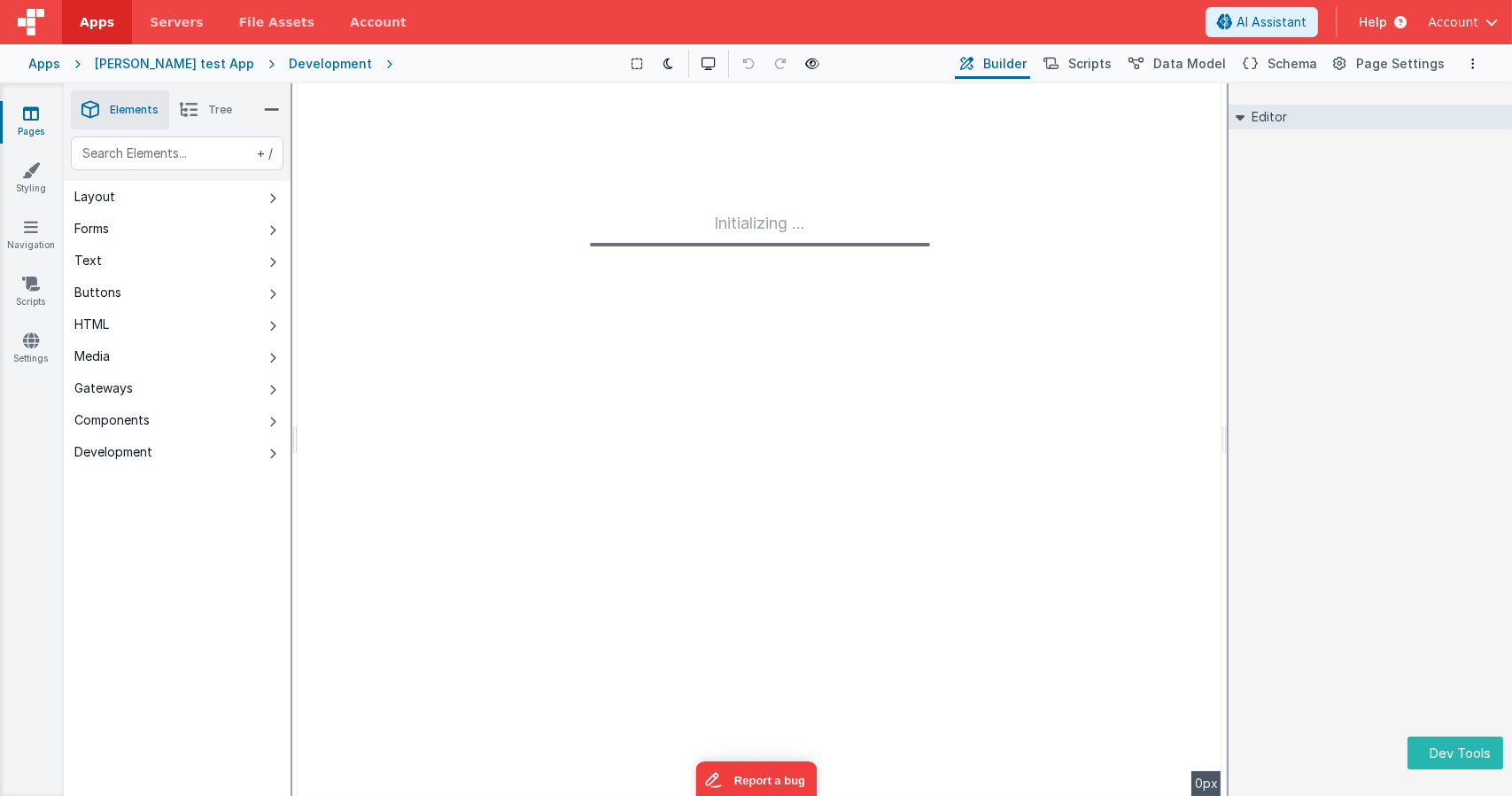
click at [27, 123] on link "Pages" at bounding box center [31, 122] width 64 height 36
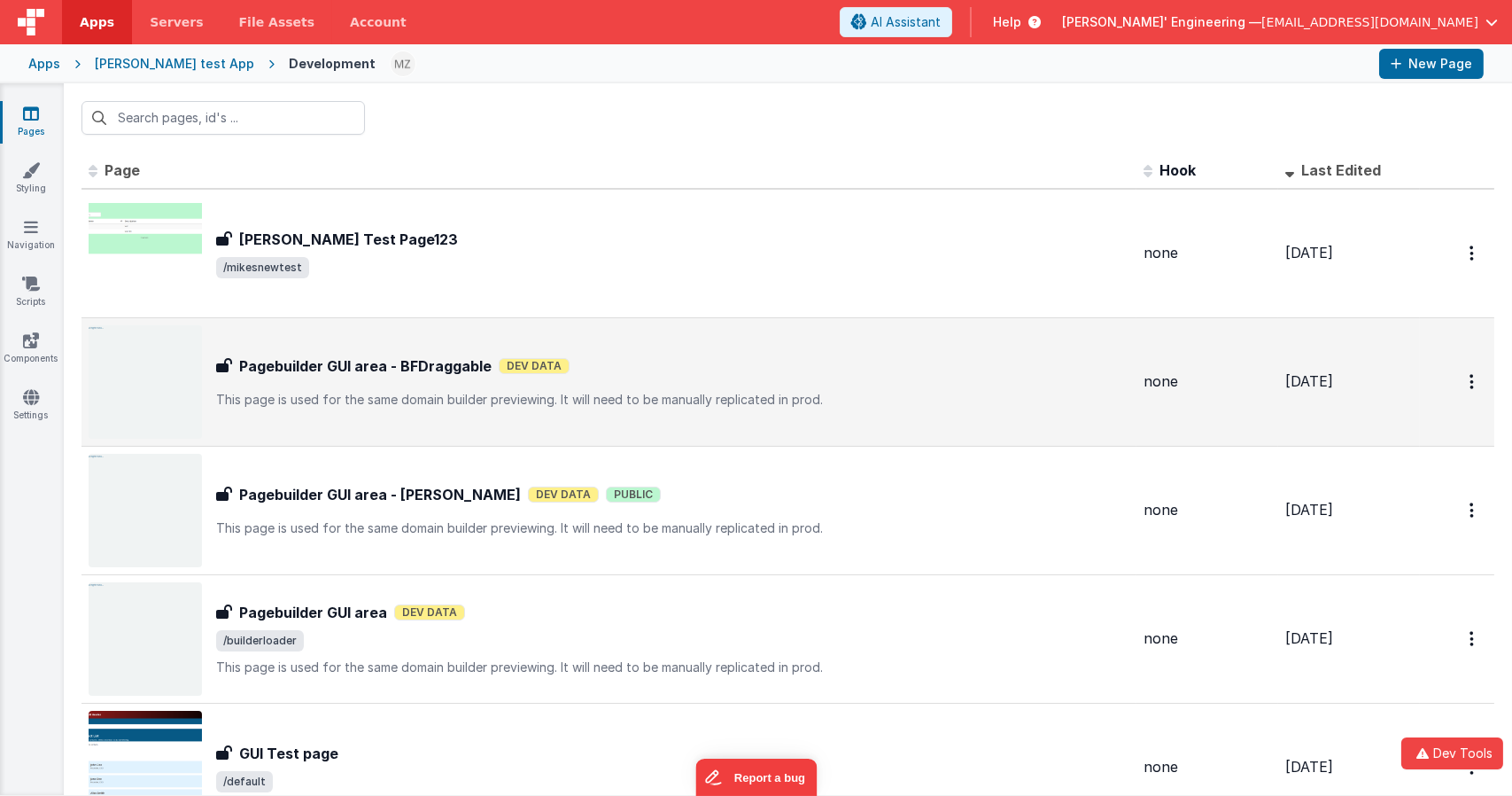
click at [421, 390] on p "This page is used for the same domain builder previewing. It will need to be ma…" at bounding box center [672, 399] width 913 height 17
